Goal: Task Accomplishment & Management: Manage account settings

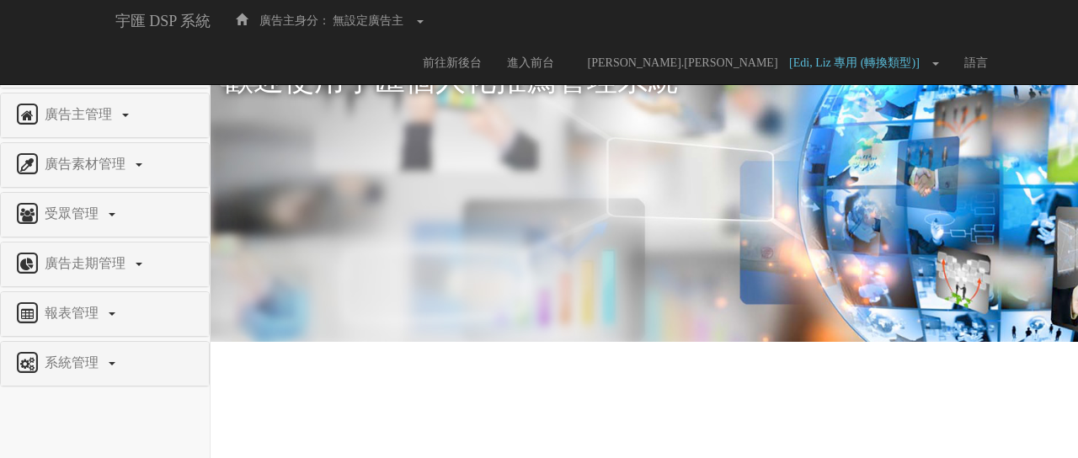
click at [93, 62] on span "權限管理" at bounding box center [73, 64] width 67 height 14
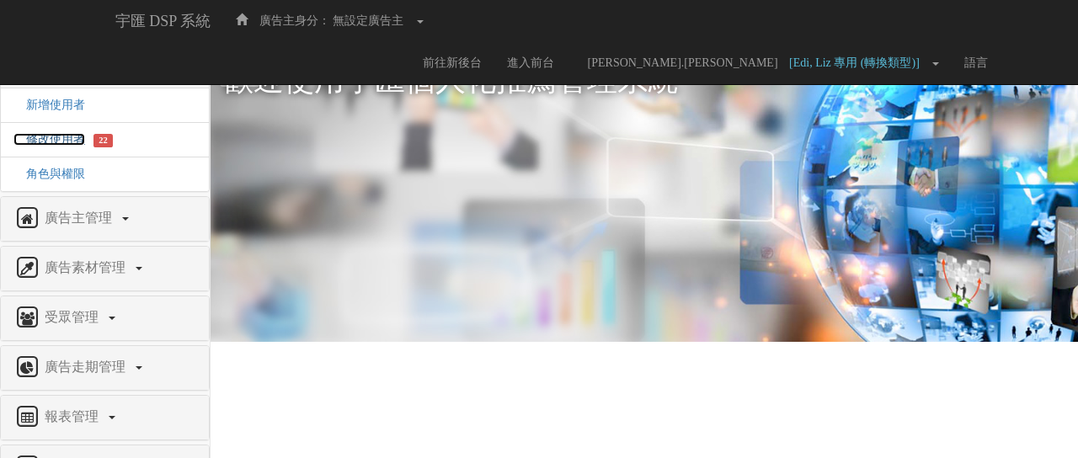
click at [52, 140] on span "修改使用者" at bounding box center [49, 139] width 72 height 13
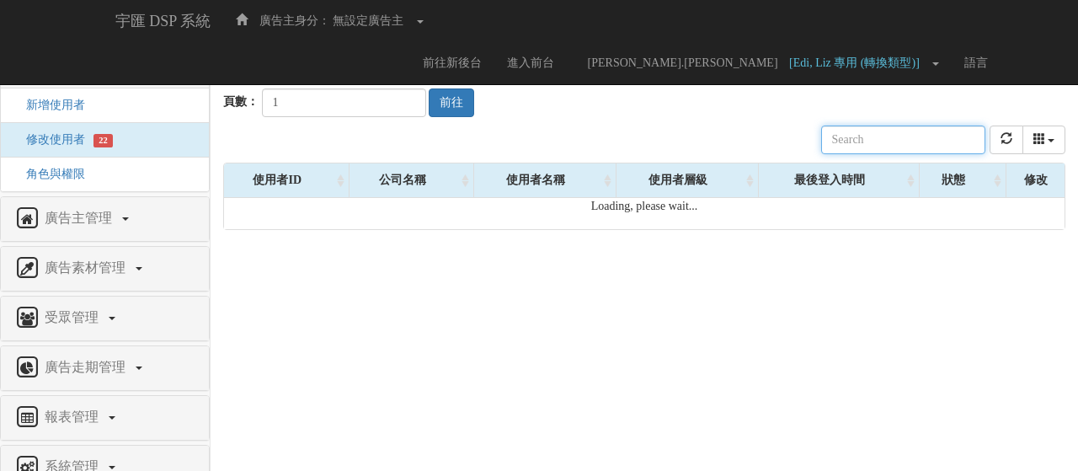
click at [881, 144] on input "text" at bounding box center [903, 139] width 164 height 29
paste input "[EMAIL_ADDRESS][DOMAIN_NAME]"
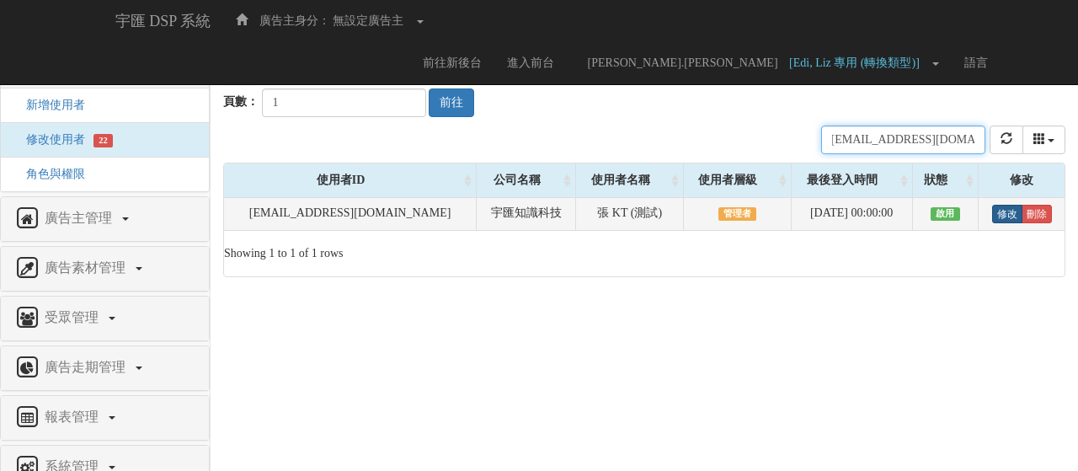
type input "ktkt.chang@gmail.com"
click at [1006, 220] on link "修改" at bounding box center [1007, 214] width 30 height 19
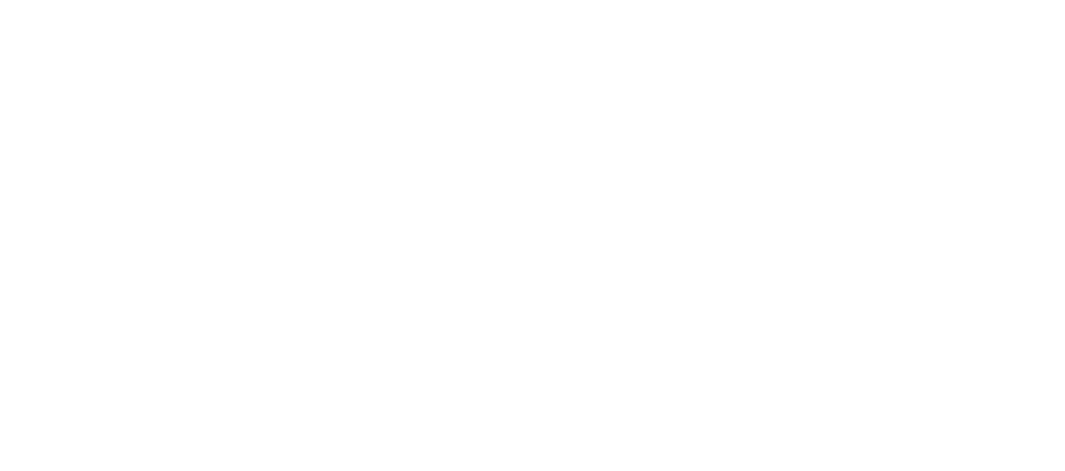
select select "Manager"
select select "69"
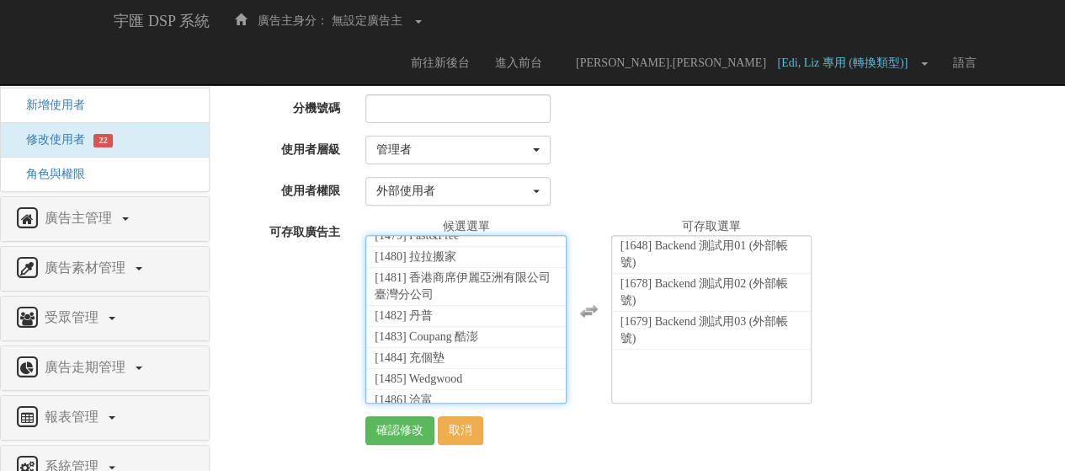
scroll to position [31892, 0]
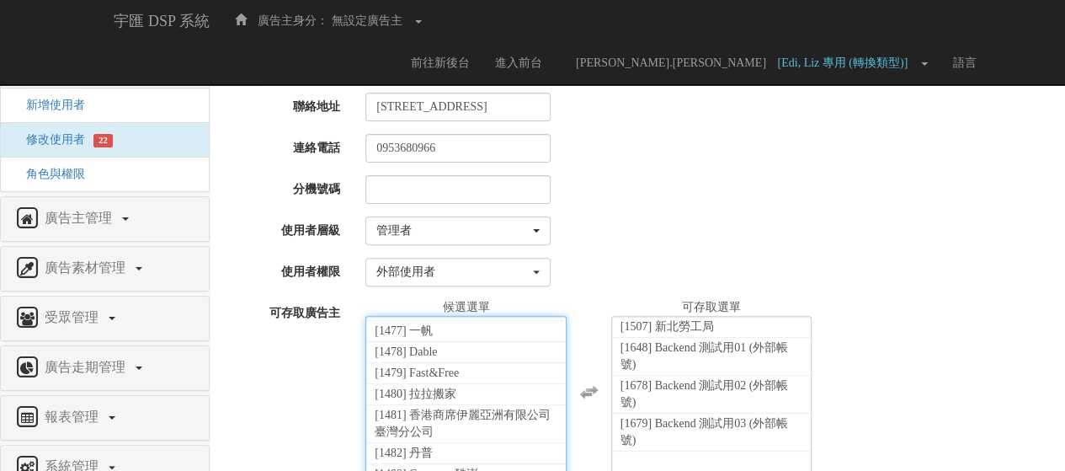
scroll to position [31807, 0]
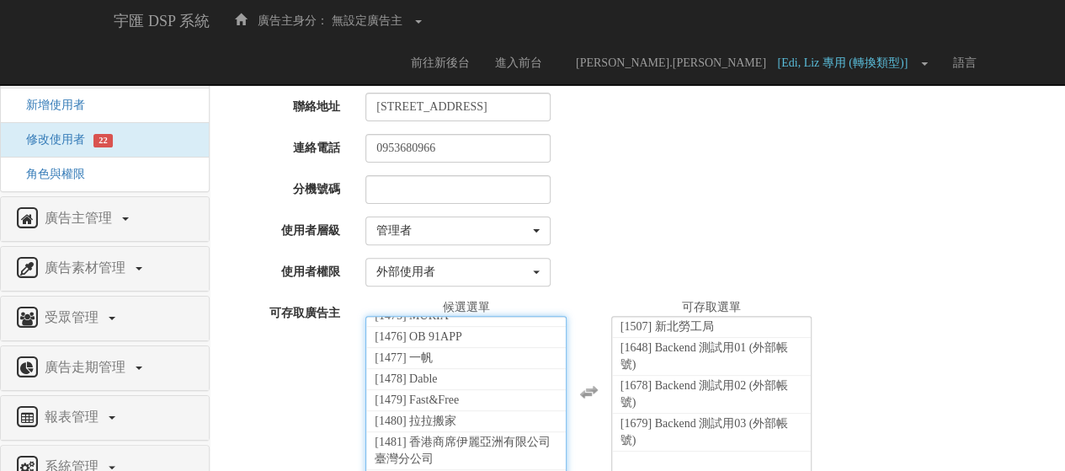
select select "1503"
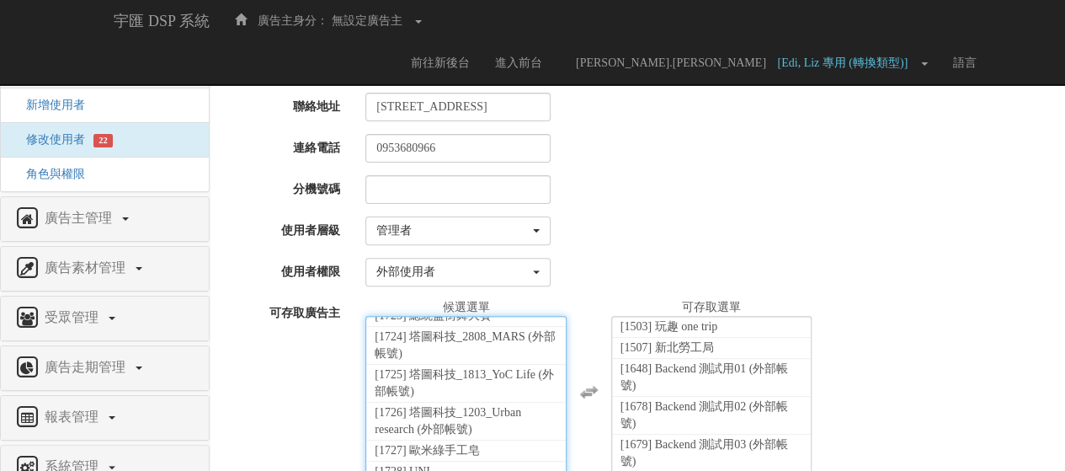
scroll to position [37113, 0]
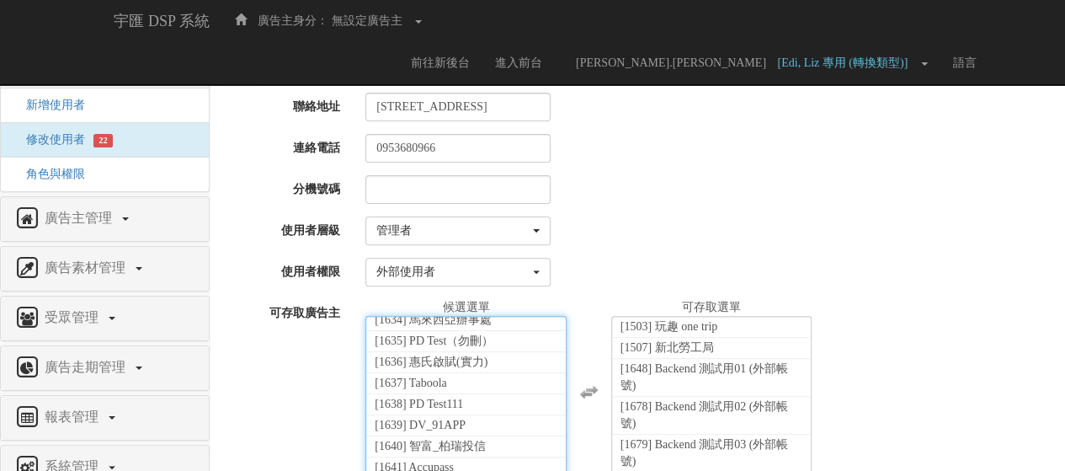
scroll to position [35260, 0]
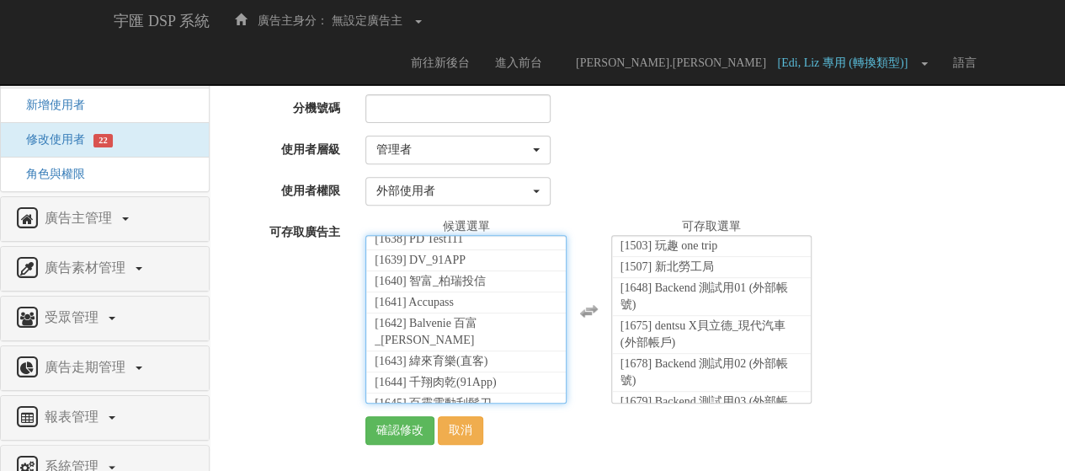
scroll to position [35345, 0]
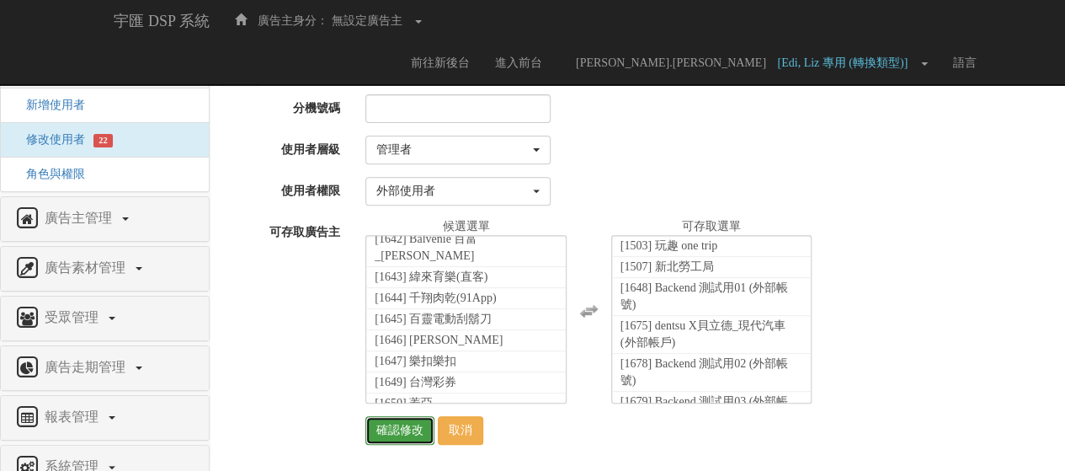
click at [416, 429] on input "確認修改" at bounding box center [400, 430] width 69 height 29
